Goal: Download file/media

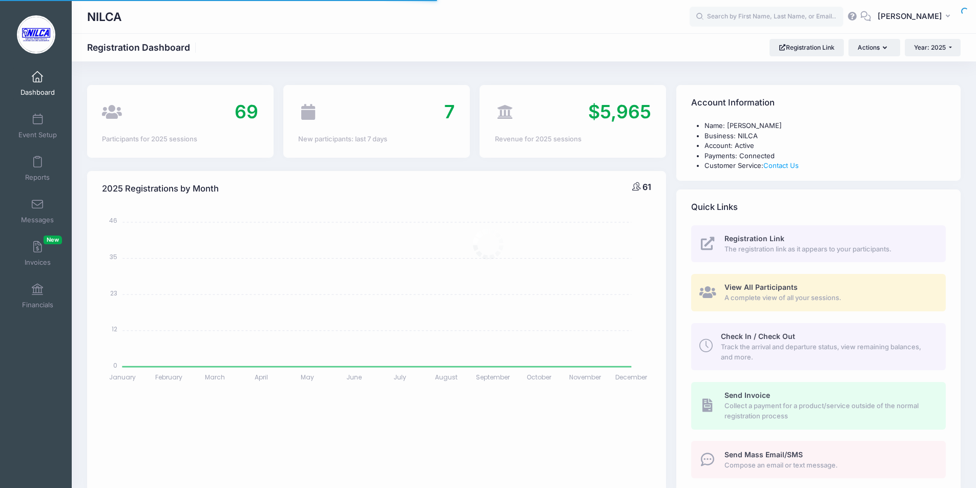
select select
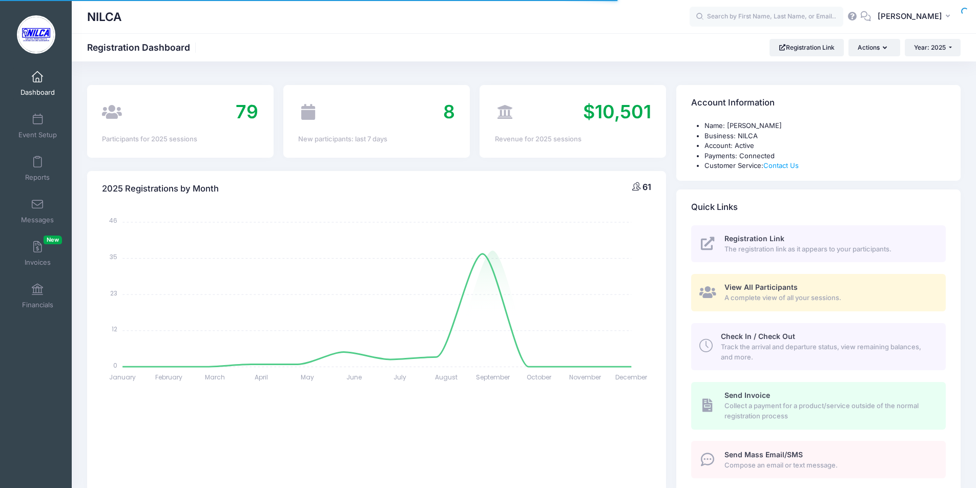
click at [770, 285] on span "View All Participants" at bounding box center [761, 287] width 73 height 9
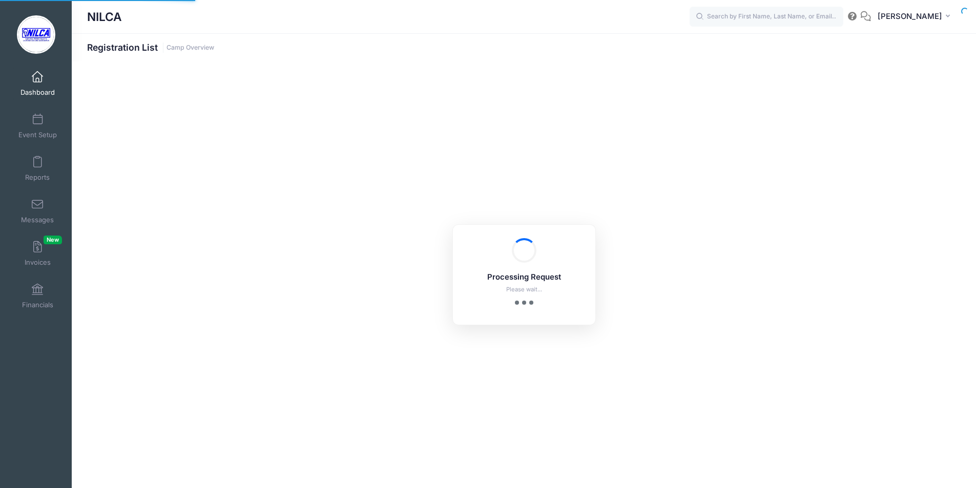
select select "10"
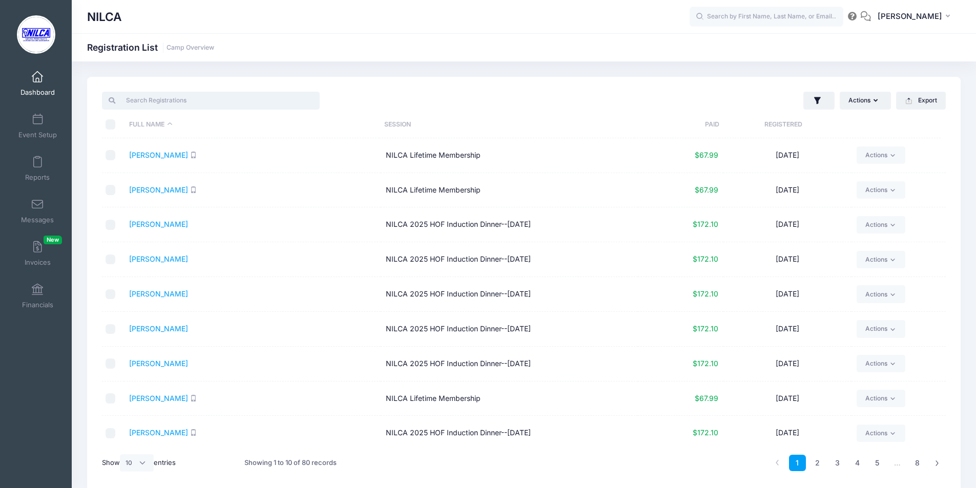
click at [182, 103] on input "search" at bounding box center [211, 100] width 218 height 17
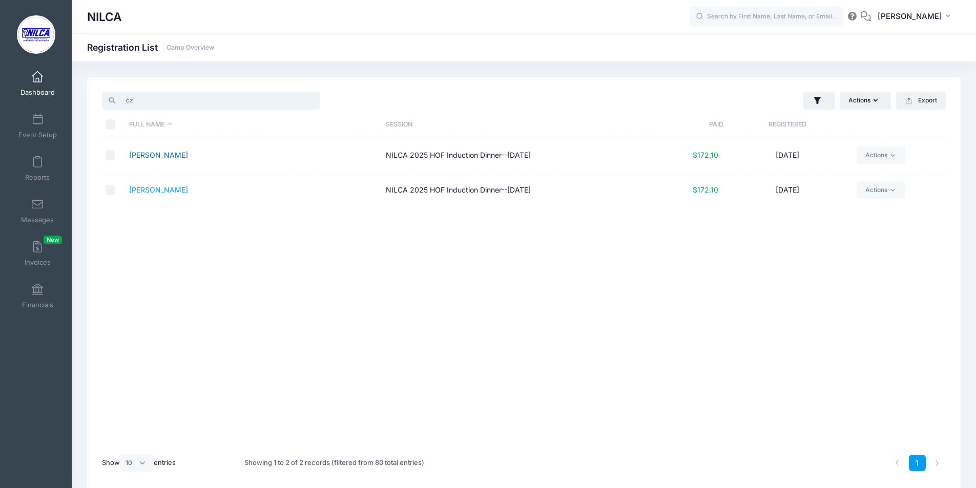
type input "cz"
click at [181, 155] on link "Czerwinski, Christy" at bounding box center [158, 155] width 59 height 9
click at [153, 188] on link "Czerwinski, Scott" at bounding box center [158, 189] width 59 height 9
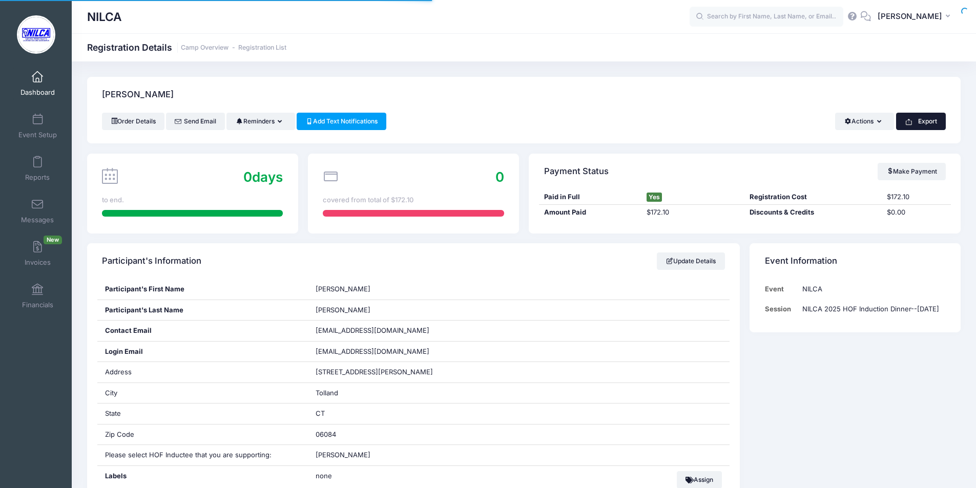
click at [922, 124] on button "Export" at bounding box center [921, 121] width 50 height 17
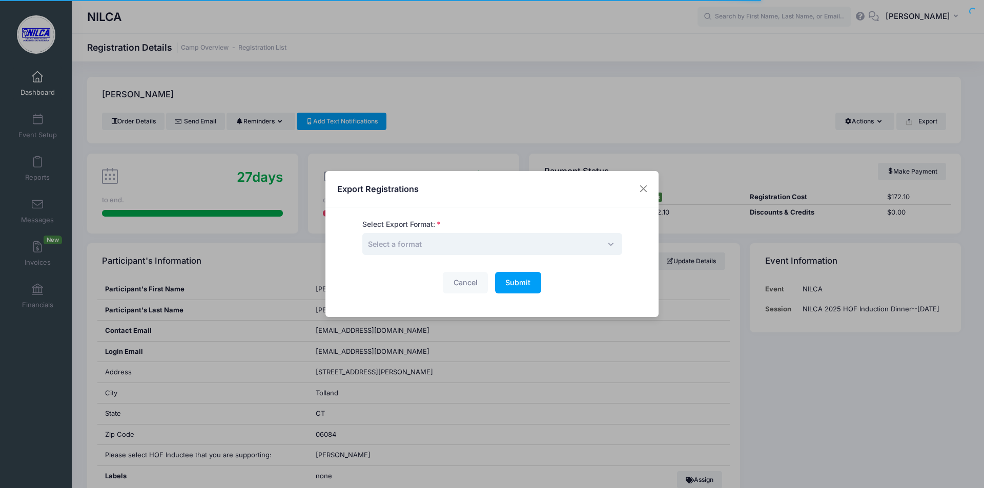
click at [529, 247] on span "Select a format" at bounding box center [492, 244] width 260 height 22
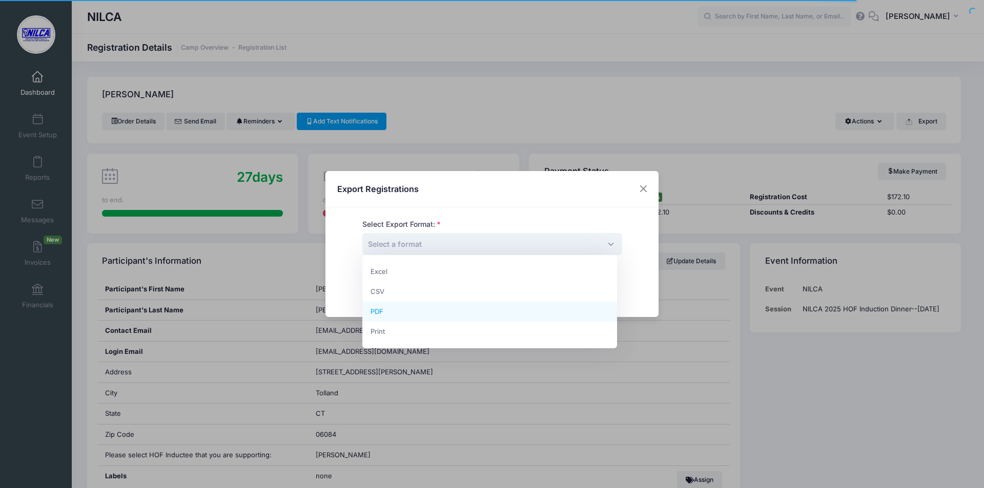
select select "pdf"
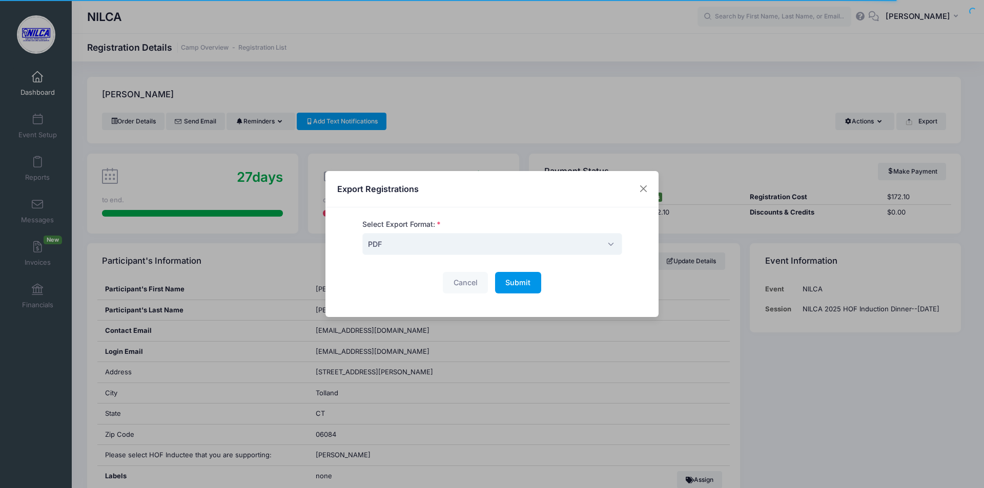
click at [512, 284] on span "Submit" at bounding box center [517, 282] width 25 height 9
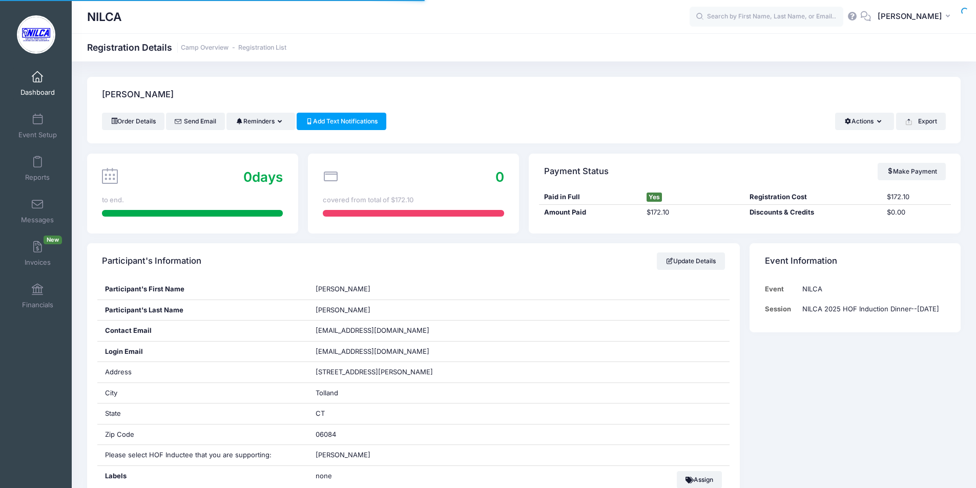
click at [919, 123] on button "Export" at bounding box center [921, 121] width 50 height 17
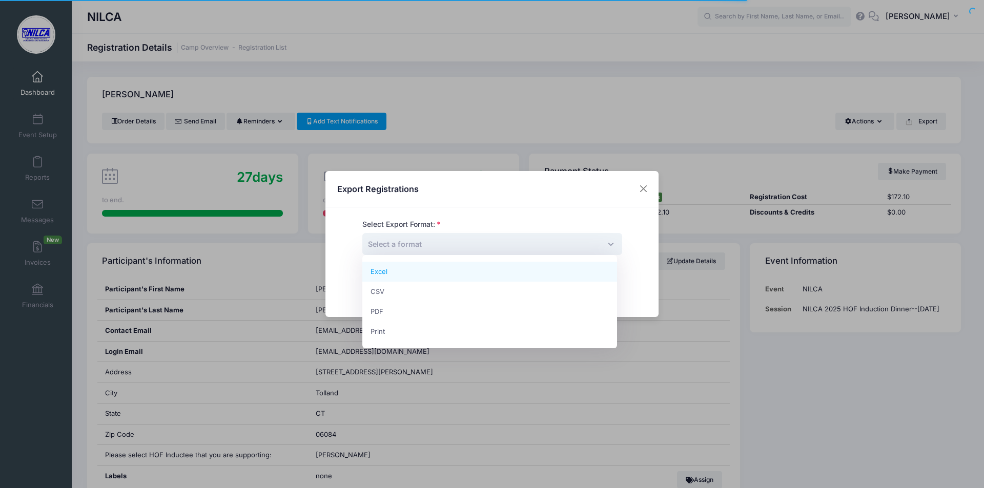
click at [512, 245] on span "Select a format" at bounding box center [492, 244] width 260 height 22
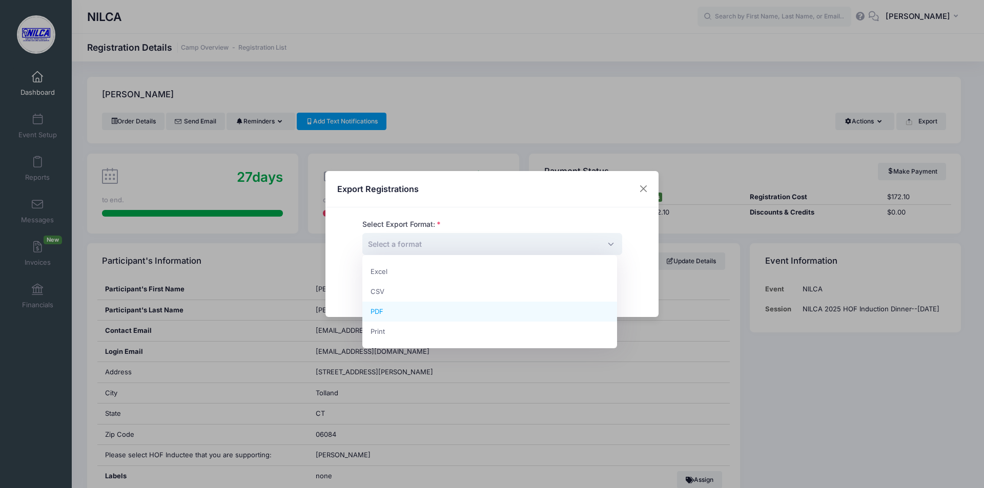
select select "pdf"
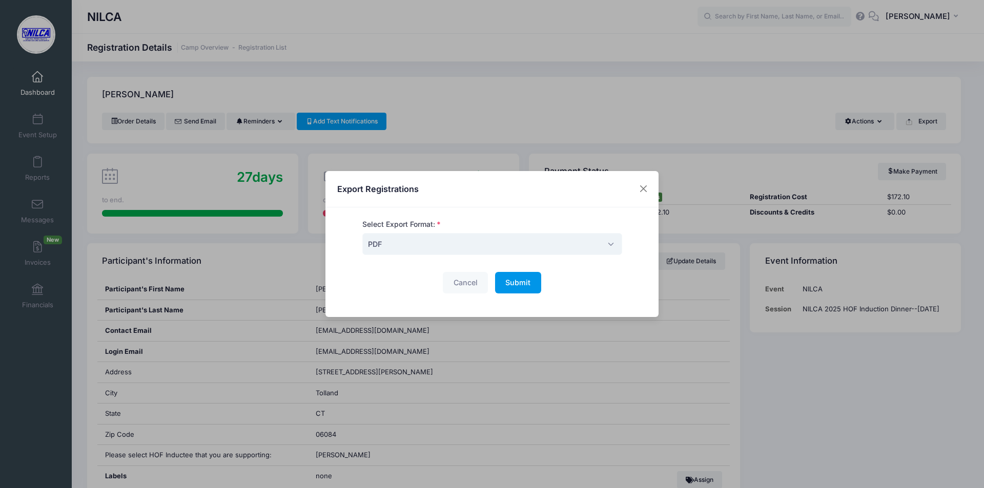
click at [518, 288] on button "Submit Please wait..." at bounding box center [518, 283] width 46 height 22
